Goal: Navigation & Orientation: Find specific page/section

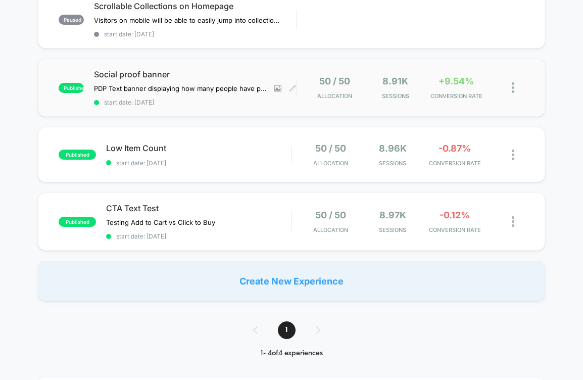
click at [237, 72] on span "Social proof banner" at bounding box center [195, 74] width 202 height 10
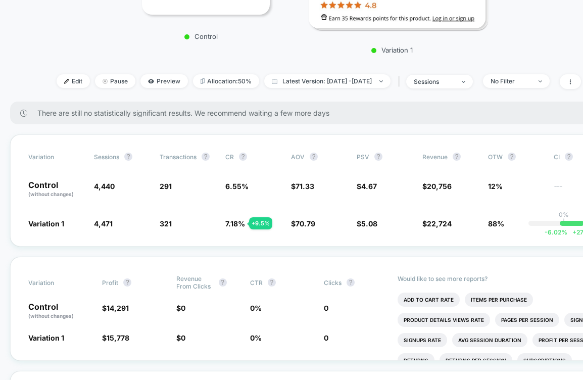
scroll to position [248, 0]
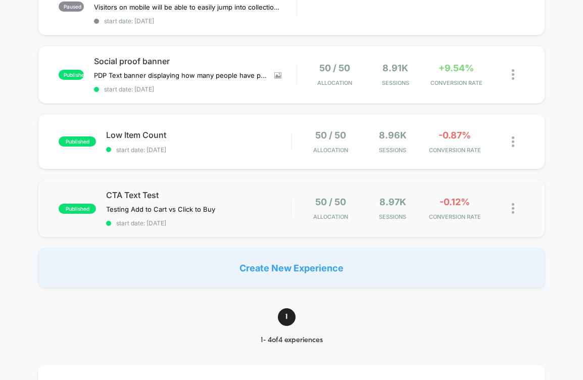
scroll to position [175, 0]
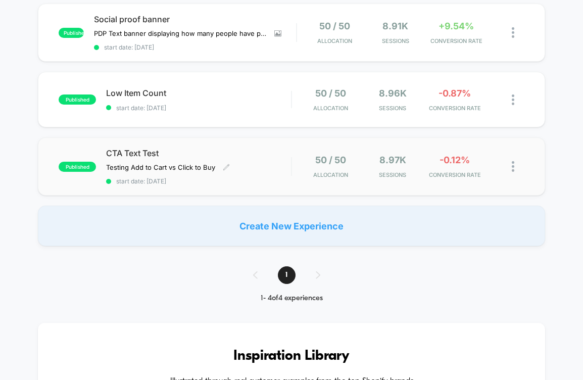
click at [270, 169] on div "CTA Text Test Testing Add to Cart vs Click to Buy Click to edit experience deta…" at bounding box center [198, 166] width 185 height 37
